Goal: Navigation & Orientation: Understand site structure

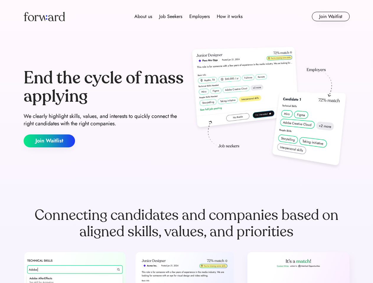
click at [186, 142] on div "End the cycle of mass applying We clearly highlight skills, values, and interes…" at bounding box center [187, 108] width 326 height 127
click at [187, 17] on div "About us Job Seekers Employers How it works" at bounding box center [188, 16] width 233 height 7
click at [44, 17] on img at bounding box center [44, 16] width 41 height 9
click at [188, 17] on div "About us Job Seekers Employers How it works" at bounding box center [188, 16] width 233 height 7
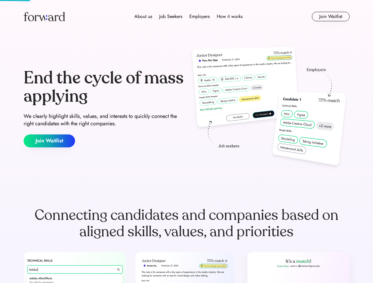
click at [143, 17] on div "About us" at bounding box center [143, 16] width 18 height 7
click at [171, 17] on div "Job Seekers" at bounding box center [170, 16] width 23 height 7
click at [199, 17] on div "Employers" at bounding box center [199, 16] width 20 height 7
click at [229, 17] on div "How it works" at bounding box center [230, 16] width 26 height 7
click at [330, 17] on button "Join Waitlist" at bounding box center [331, 16] width 38 height 9
